Goal: Task Accomplishment & Management: Complete application form

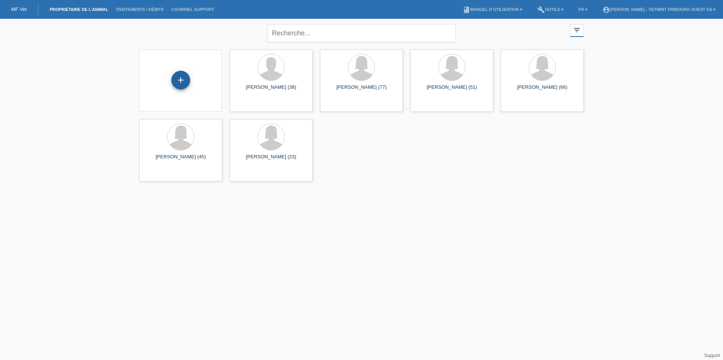
click at [178, 80] on div "+" at bounding box center [180, 80] width 19 height 19
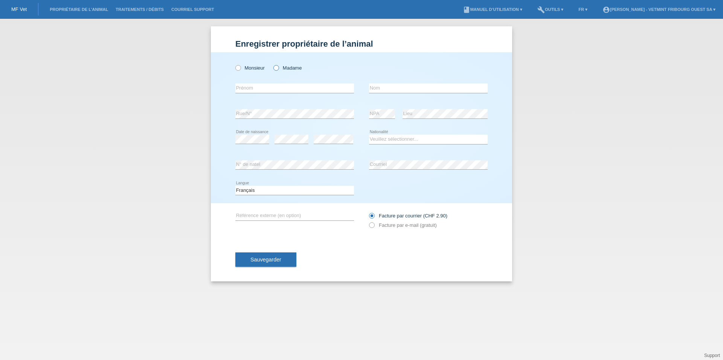
click at [289, 67] on label "Madame" at bounding box center [287, 68] width 28 height 6
click at [278, 67] on input "Madame" at bounding box center [275, 67] width 5 height 5
radio input "true"
click at [266, 89] on input "text" at bounding box center [294, 88] width 119 height 9
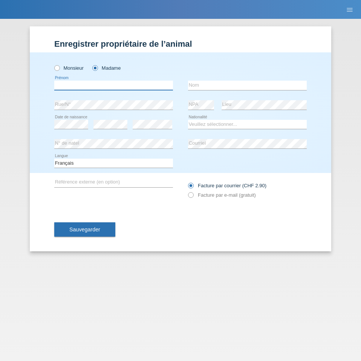
click at [113, 88] on input "text" at bounding box center [113, 85] width 119 height 9
type input "Tess"
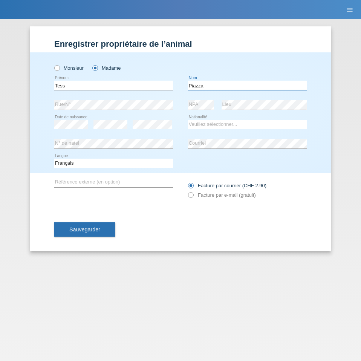
type input "Piazza"
click at [214, 121] on select "Veuillez sélectionner... Suisse Allemagne Autriche Liechtenstein ------------ A…" at bounding box center [247, 124] width 119 height 9
select select "CH"
click at [188, 120] on select "Veuillez sélectionner... Suisse Allemagne Autriche Liechtenstein ------------ A…" at bounding box center [247, 124] width 119 height 9
click at [195, 192] on label "Facture par e-mail (gratuit)" at bounding box center [222, 195] width 68 height 6
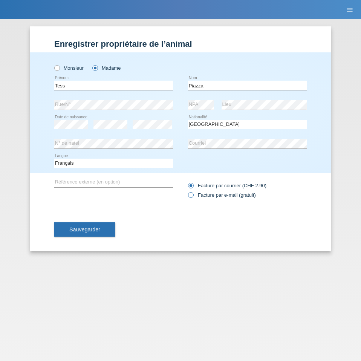
click at [193, 192] on input "Facture par e-mail (gratuit)" at bounding box center [190, 196] width 5 height 9
radio input "true"
click at [88, 231] on span "Sauvegarder" at bounding box center [84, 229] width 31 height 6
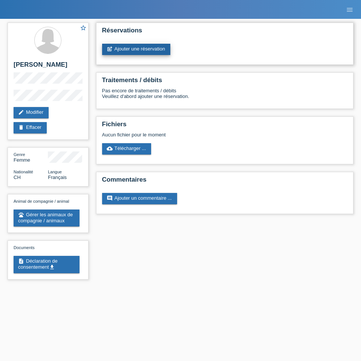
click at [119, 47] on link "post_add Ajouter une réservation" at bounding box center [136, 49] width 68 height 11
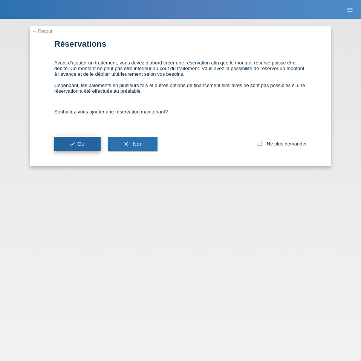
click at [80, 144] on span "check Oui" at bounding box center [77, 144] width 16 height 6
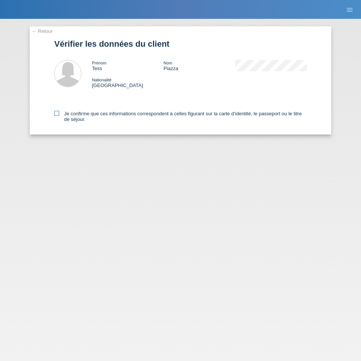
click at [55, 113] on icon at bounding box center [56, 113] width 5 height 5
click at [55, 113] on input "Je confirme que ces informations correspondent à celles figurant sur la carte d…" at bounding box center [56, 113] width 5 height 5
checkbox input "true"
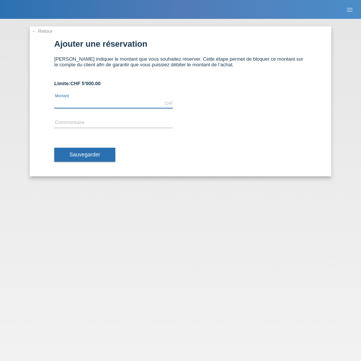
click at [119, 99] on input "text" at bounding box center [113, 103] width 119 height 9
type input "2000.00"
click at [74, 121] on input "text" at bounding box center [113, 122] width 119 height 9
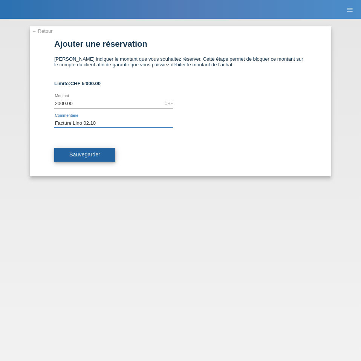
type input "Facture Lino 02.10"
click at [87, 154] on span "Sauvegarder" at bounding box center [84, 154] width 31 height 6
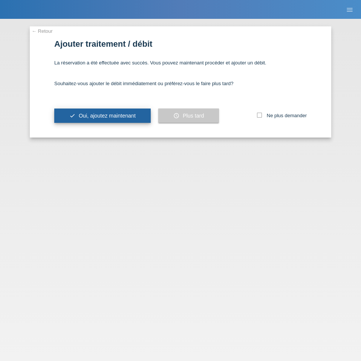
click at [128, 115] on span "Oui, ajoutez maintenant" at bounding box center [107, 116] width 57 height 6
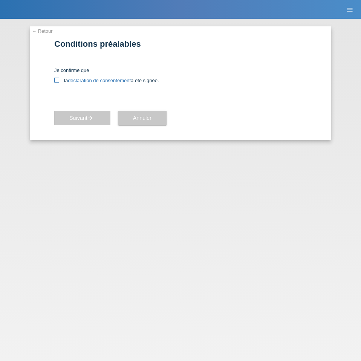
click at [56, 81] on icon at bounding box center [56, 80] width 5 height 5
click at [56, 81] on input "la déclaration de consentement a été signée." at bounding box center [56, 80] width 5 height 5
checkbox input "true"
click at [97, 79] on link "déclaration de consentement" at bounding box center [99, 81] width 63 height 6
click at [95, 115] on button "Suivant arrow_forward" at bounding box center [82, 118] width 56 height 14
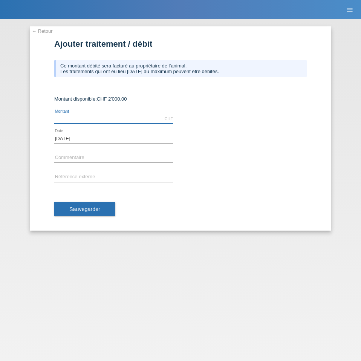
click at [89, 117] on input "text" at bounding box center [113, 118] width 119 height 9
type input "2000.00"
click at [76, 154] on input "text" at bounding box center [113, 157] width 119 height 9
type input "Facture Lino 02.10"
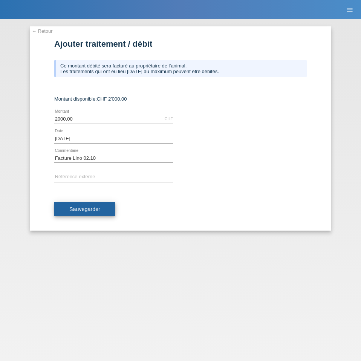
click at [93, 205] on button "Sauvegarder" at bounding box center [84, 209] width 61 height 14
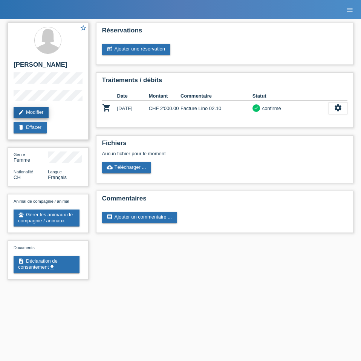
click at [39, 112] on link "edit Modifier" at bounding box center [31, 112] width 35 height 11
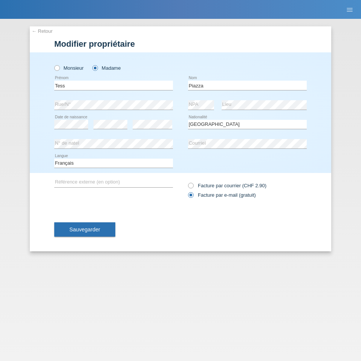
select select "CH"
click at [102, 229] on button "Sauvegarder" at bounding box center [84, 229] width 61 height 14
